Goal: Task Accomplishment & Management: Manage account settings

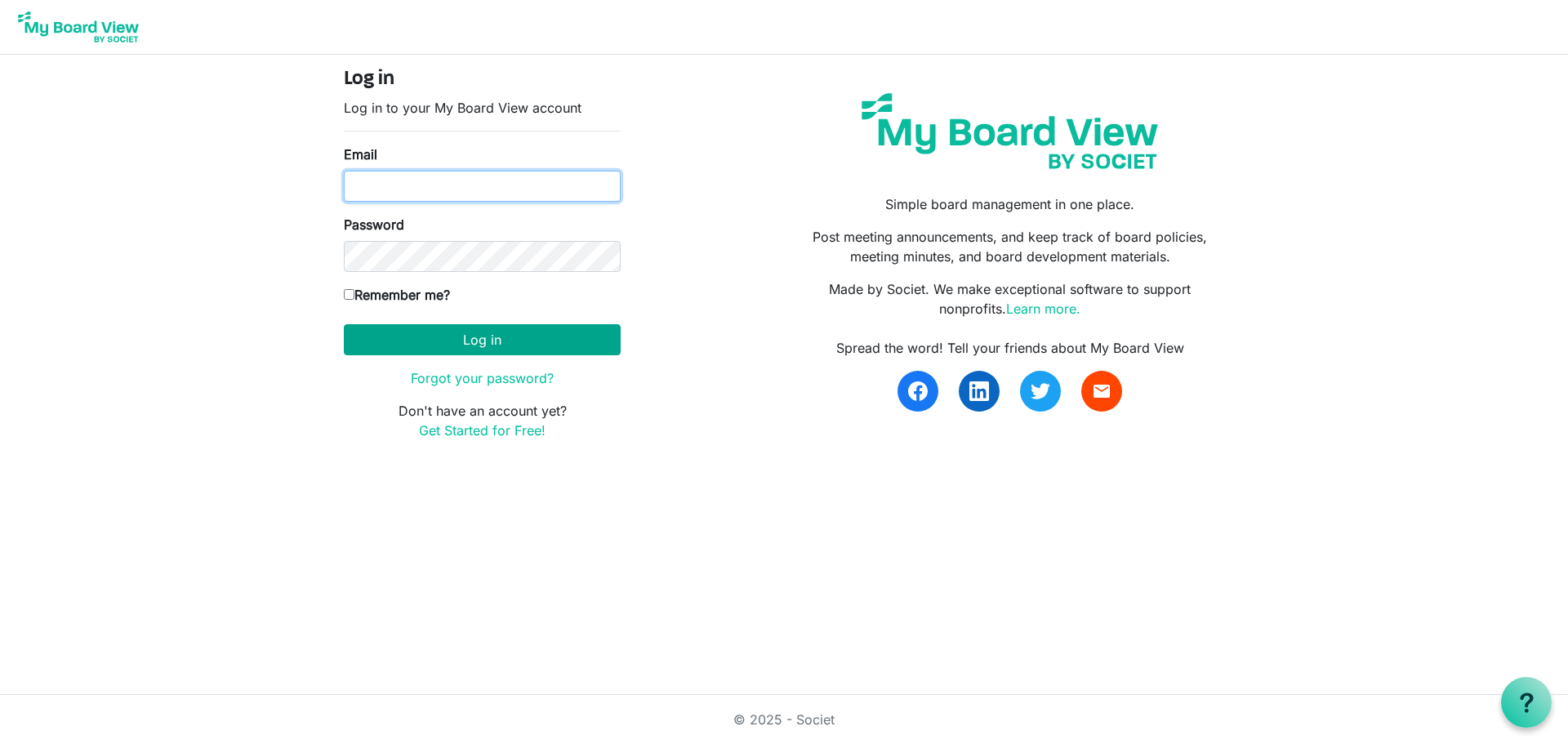
type input "[PERSON_NAME][EMAIL_ADDRESS][DOMAIN_NAME]"
click at [518, 330] on button "Log in" at bounding box center [481, 339] width 277 height 31
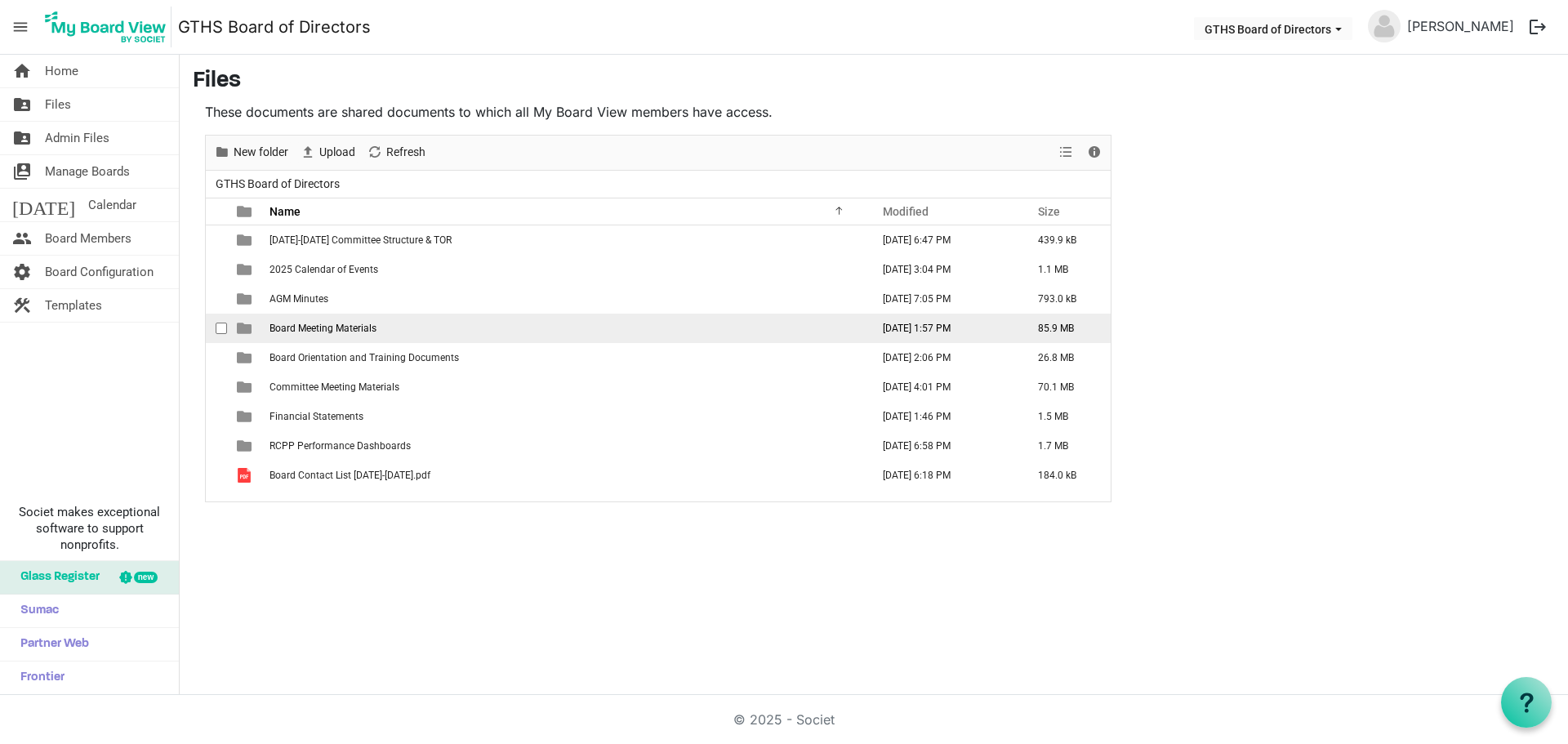
click at [319, 332] on span "Board Meeting Materials" at bounding box center [322, 328] width 107 height 12
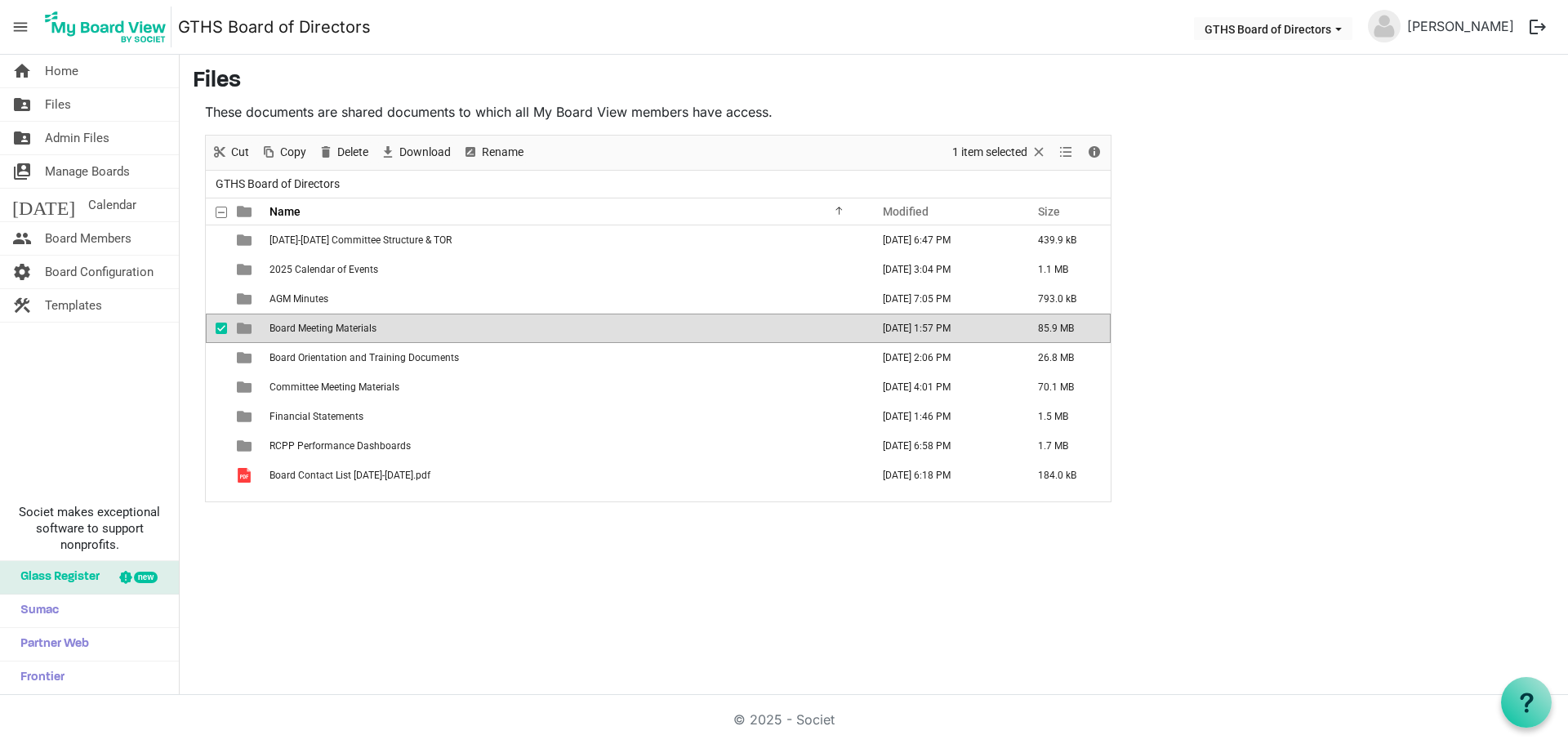
click at [315, 328] on span "Board Meeting Materials" at bounding box center [322, 328] width 107 height 12
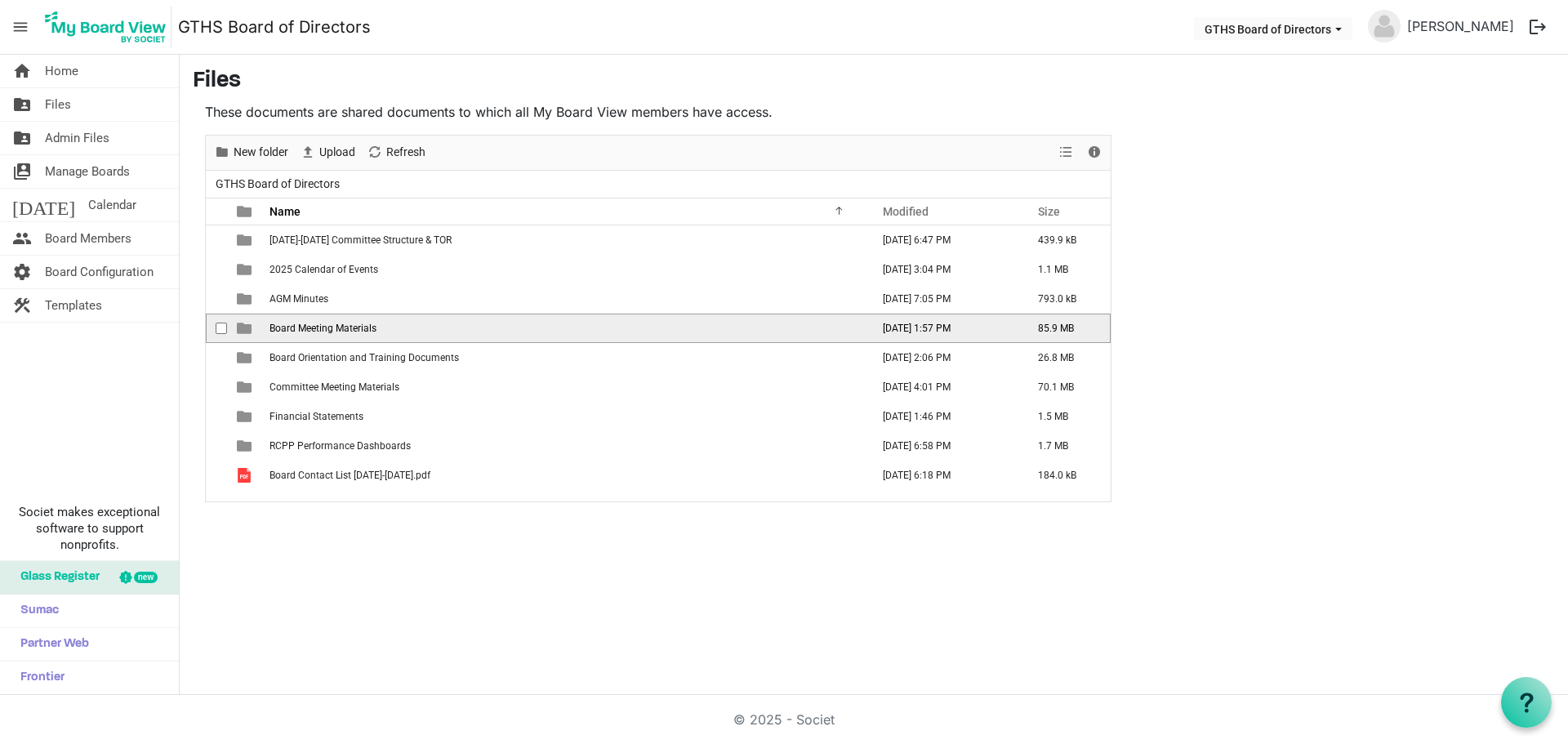
click at [315, 328] on span "Board Meeting Materials" at bounding box center [322, 328] width 107 height 12
click at [315, 328] on div "New folder Upload Cut Copy Paste Delete Download Rename Sort by Refresh 1 item …" at bounding box center [658, 318] width 906 height 368
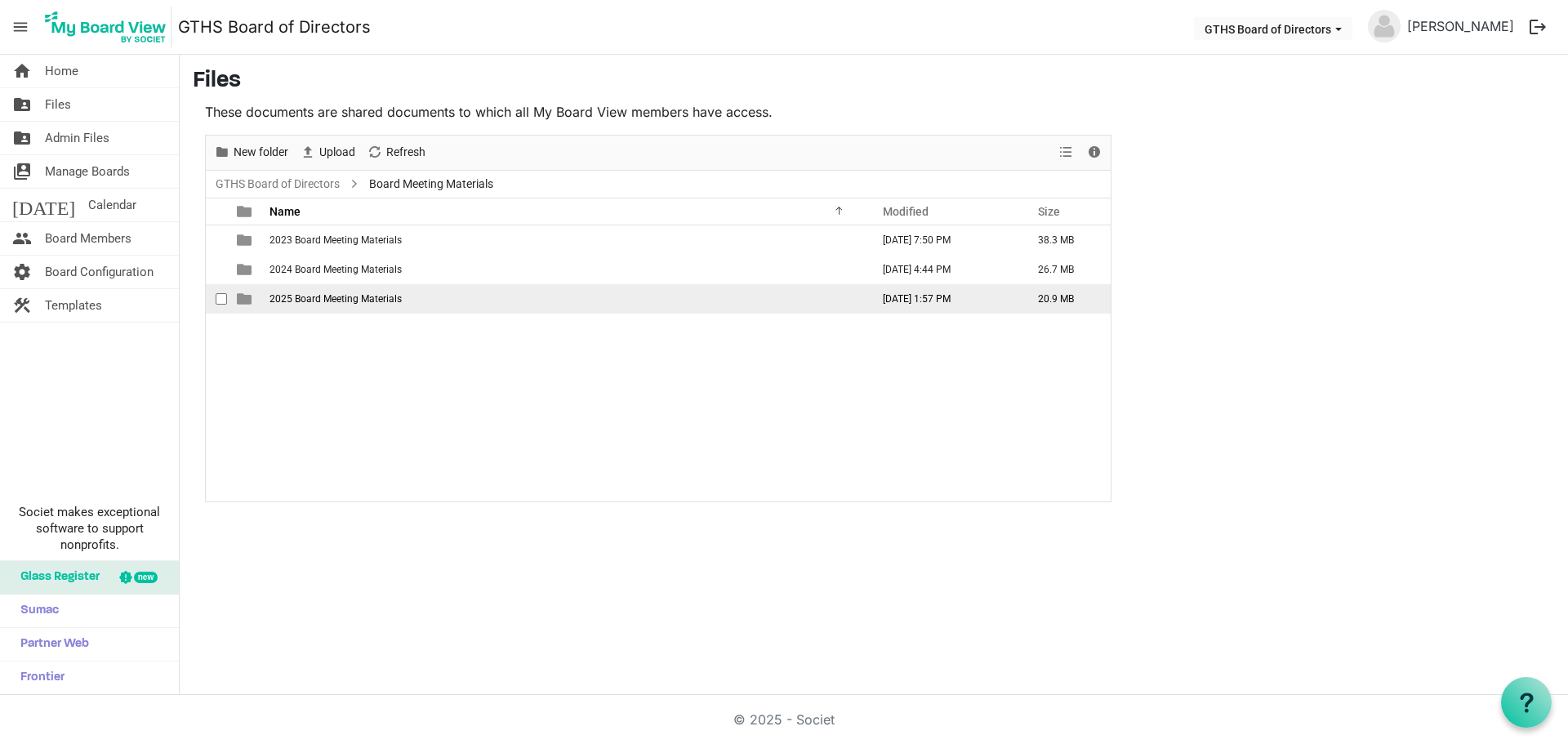
click at [310, 301] on span "2025 Board Meeting Materials" at bounding box center [335, 299] width 132 height 12
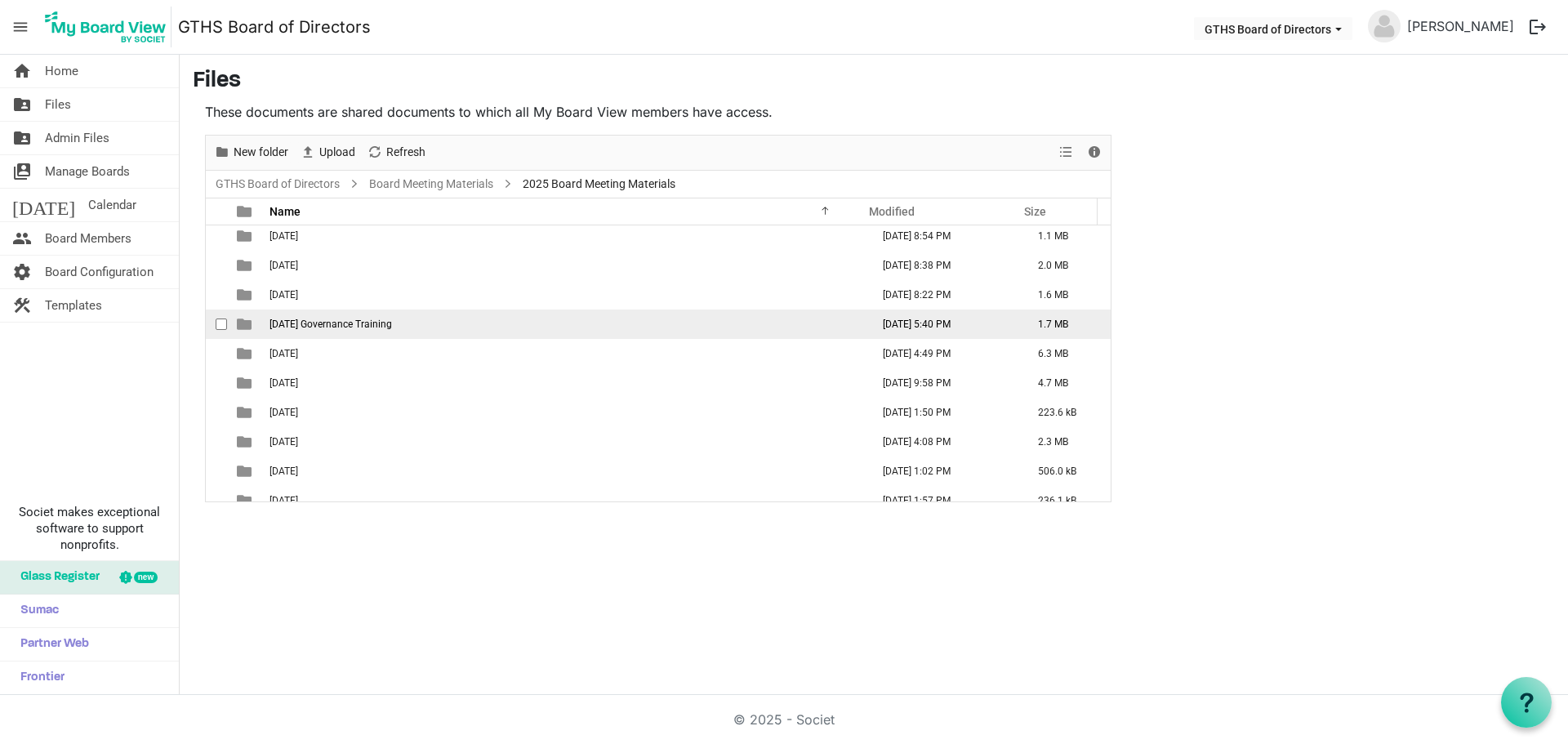
scroll to position [47, 0]
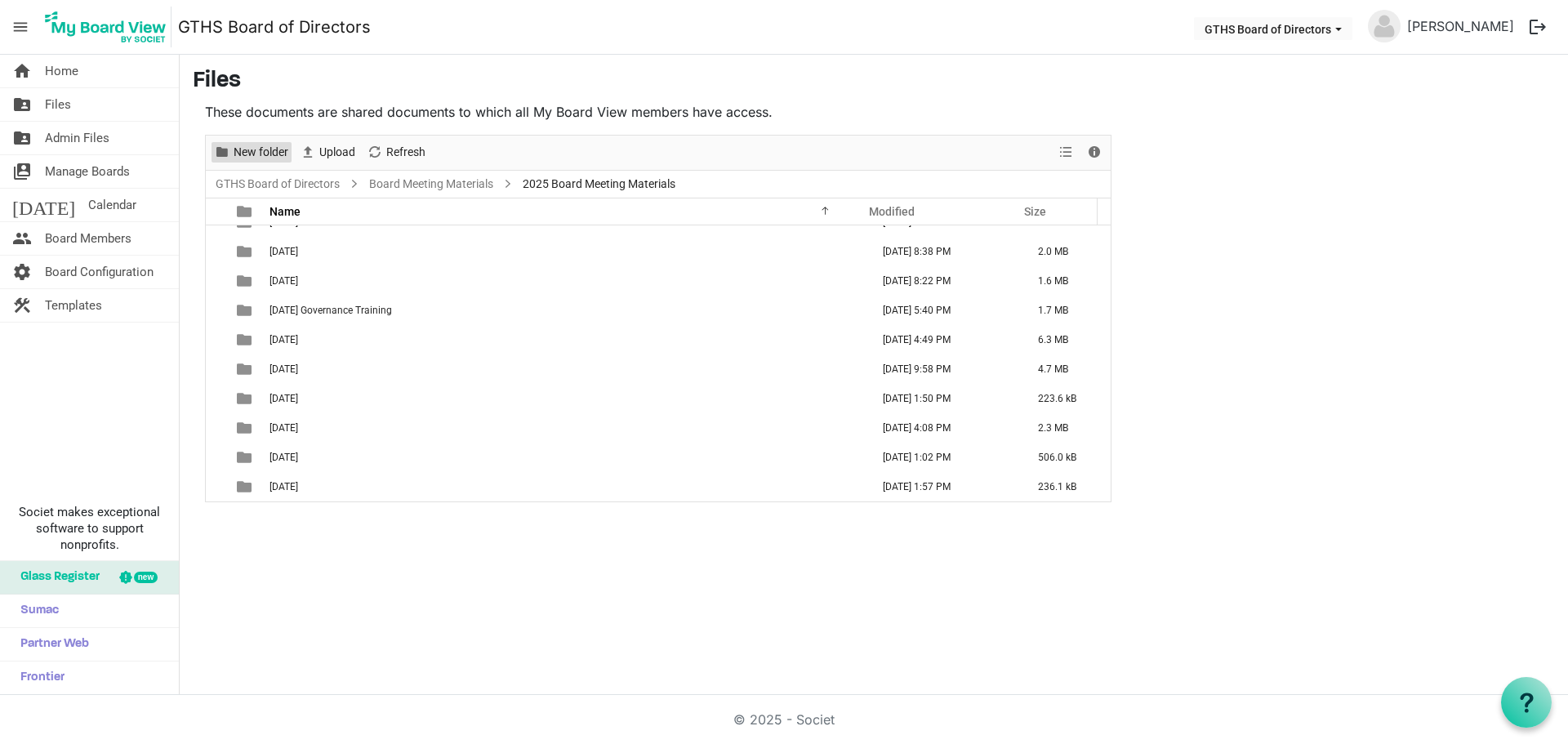
click at [259, 159] on span "New folder" at bounding box center [261, 152] width 58 height 20
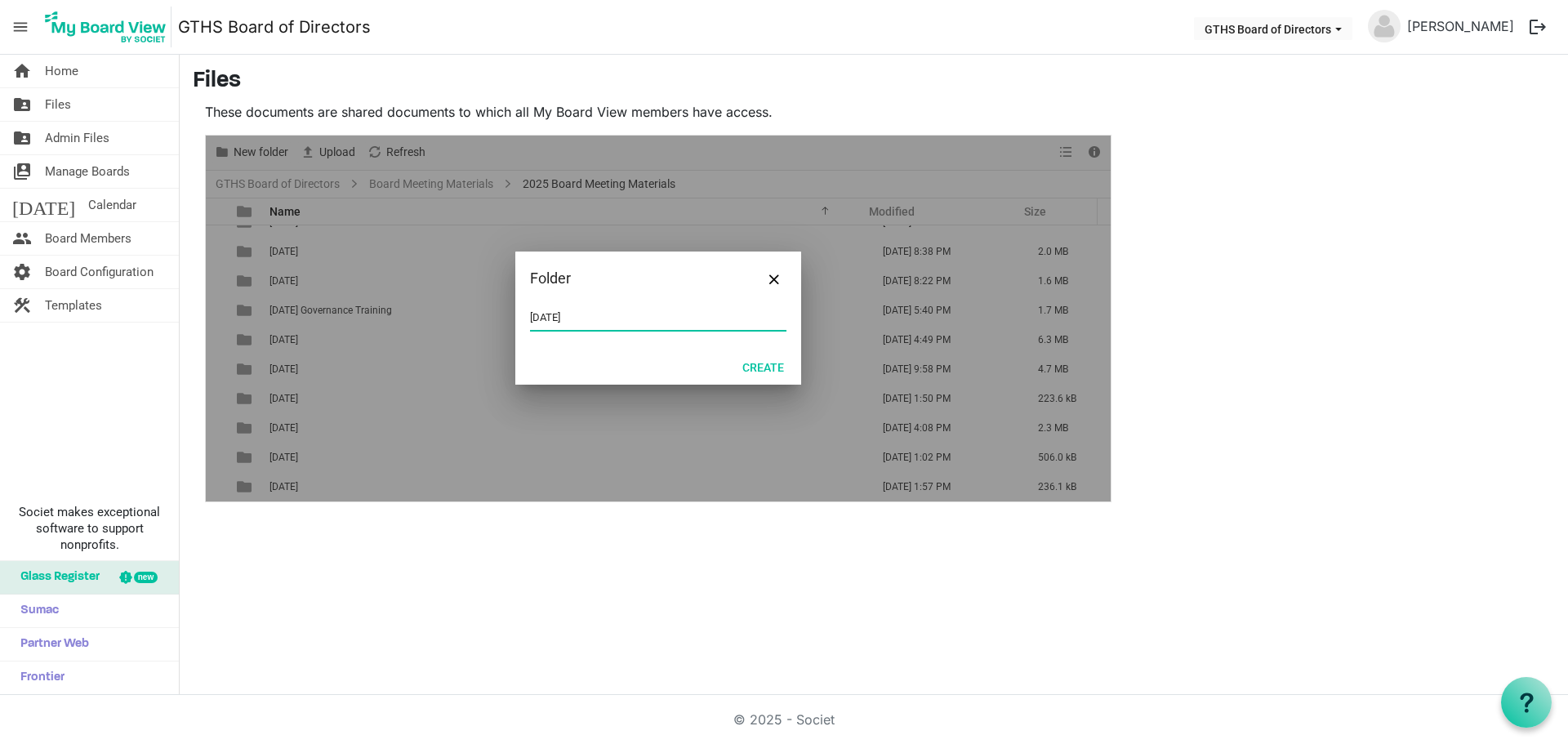
type input "10.08.2025"
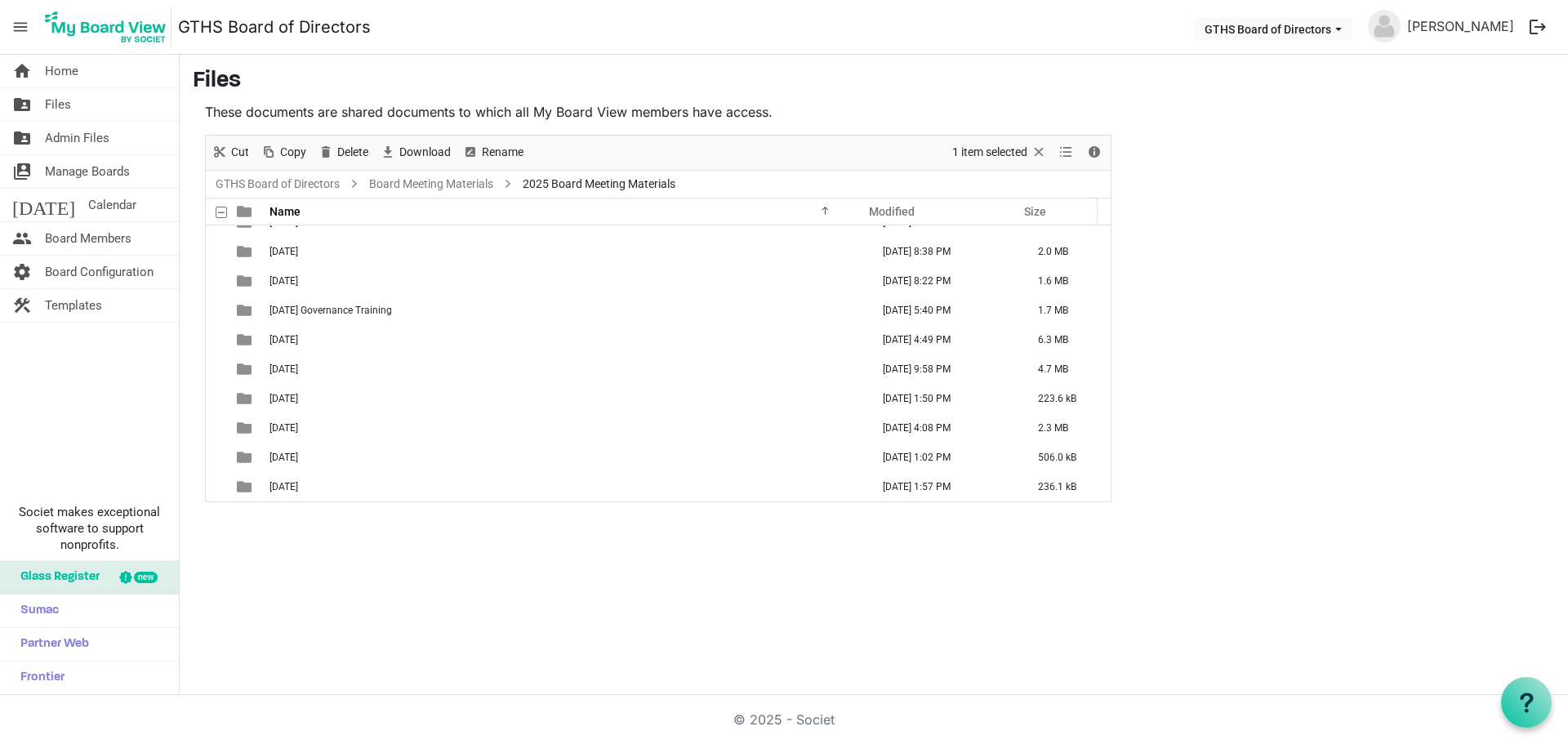
scroll to position [77, 0]
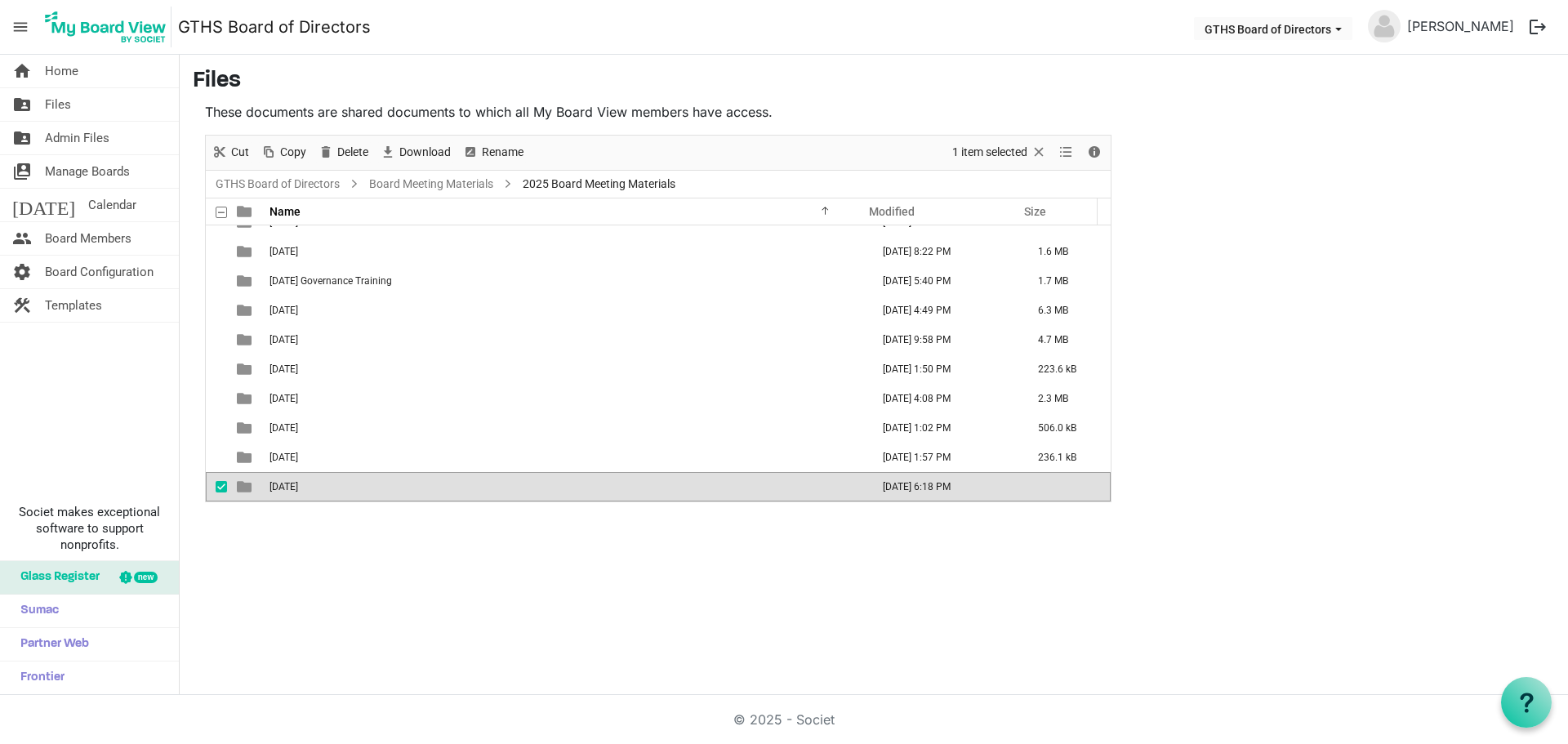
click at [220, 489] on span "checkbox" at bounding box center [221, 486] width 12 height 12
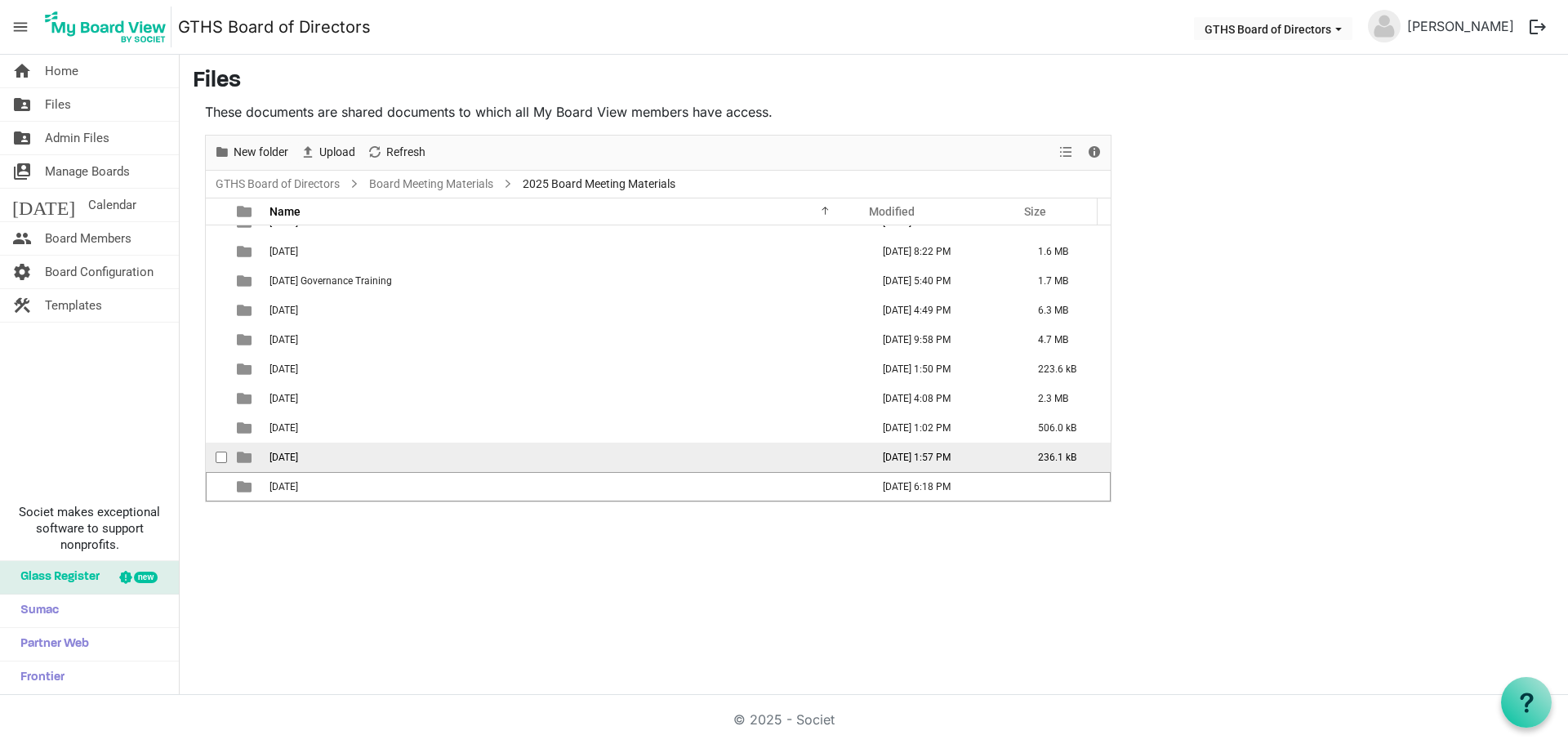
click at [298, 460] on span "09.11.2025" at bounding box center [284, 458] width 29 height 12
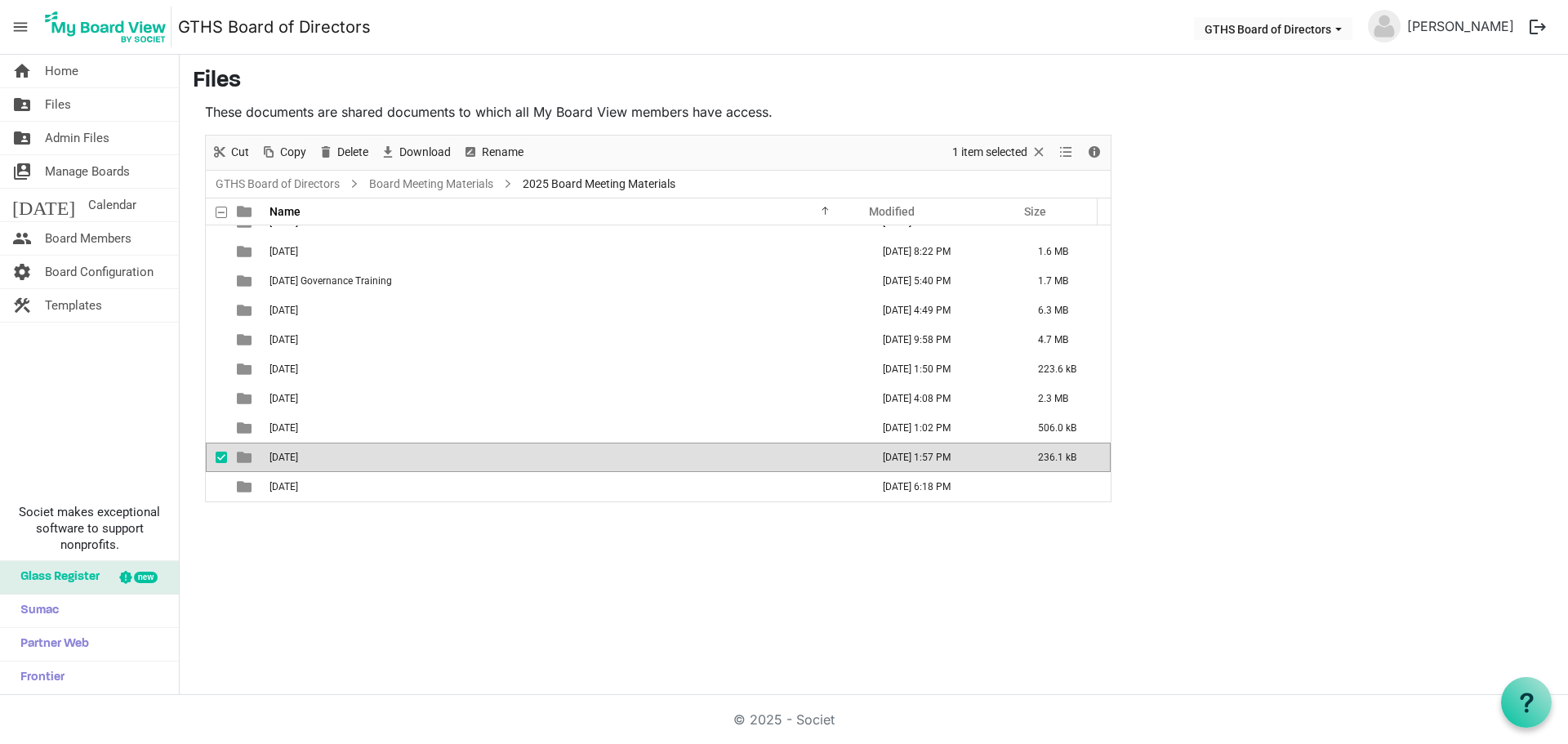
click at [298, 461] on span "09.11.2025" at bounding box center [284, 458] width 29 height 12
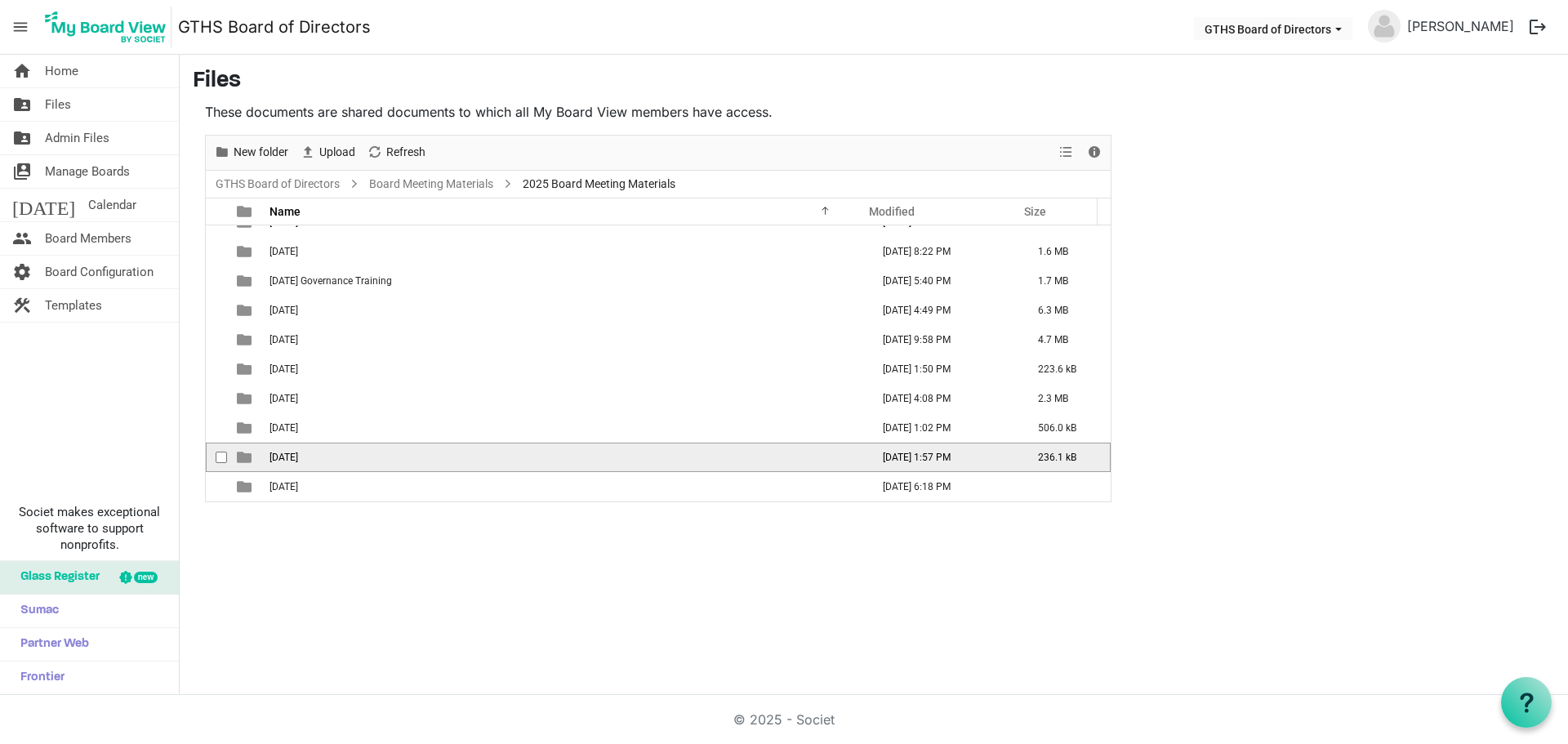
click at [298, 461] on span "09.11.2025" at bounding box center [284, 458] width 29 height 12
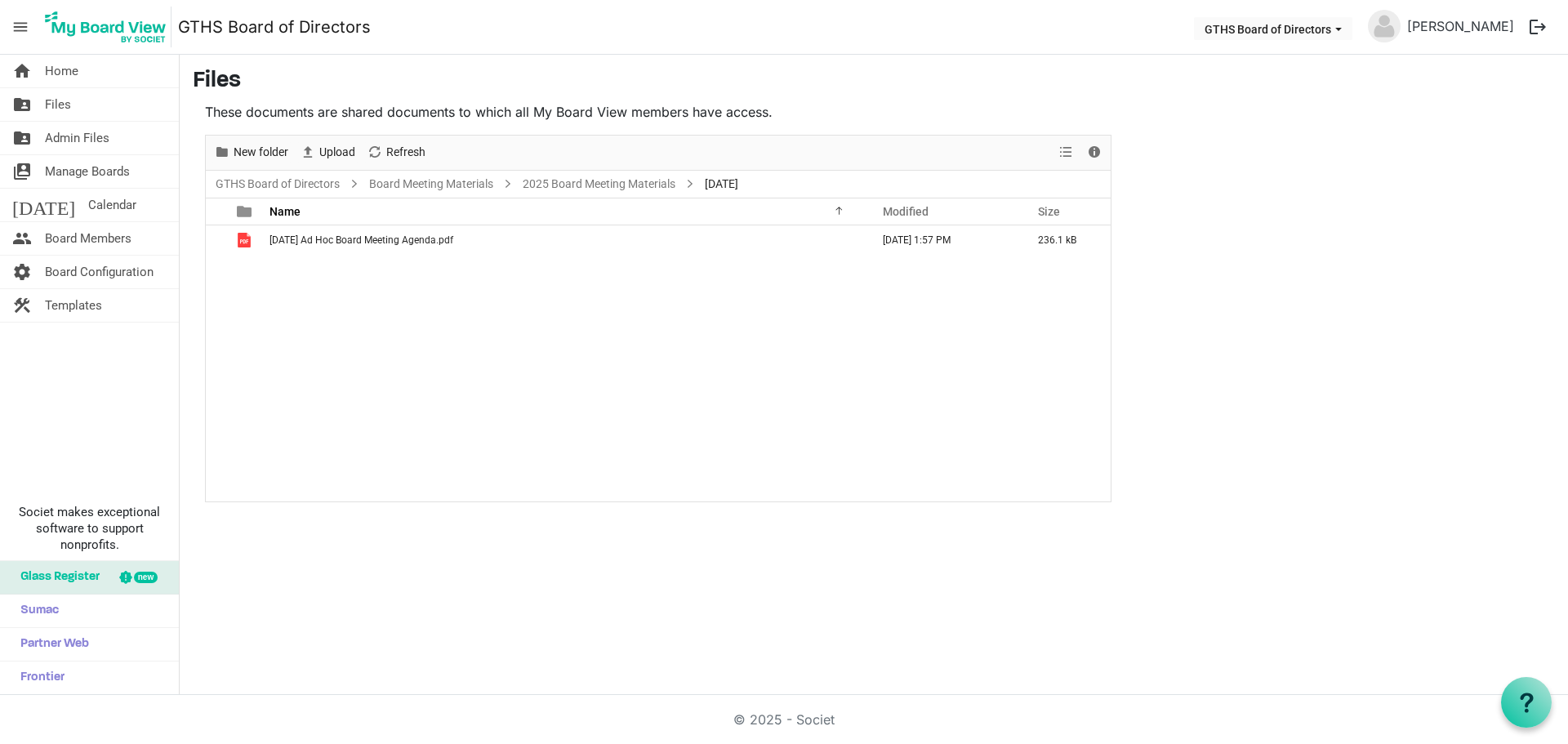
scroll to position [0, 0]
